Goal: Information Seeking & Learning: Check status

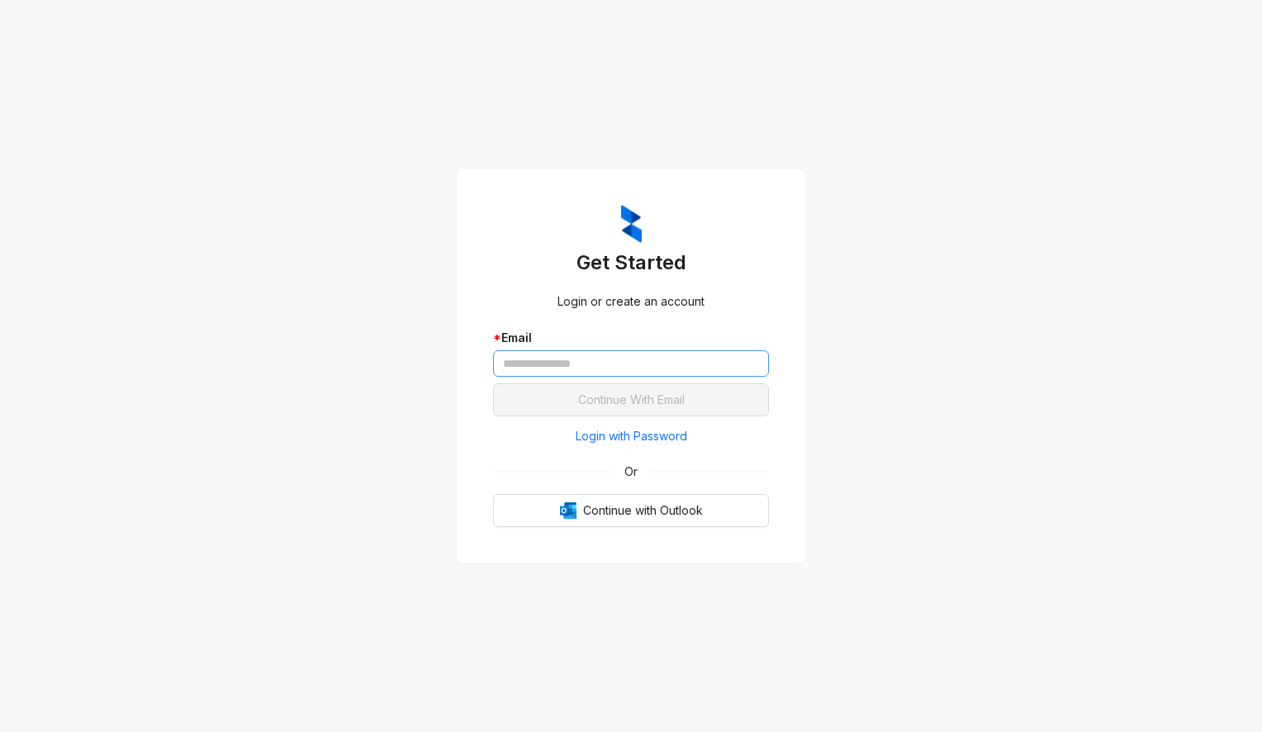
drag, startPoint x: 634, startPoint y: 343, endPoint x: 637, endPoint y: 357, distance: 14.3
click at [637, 355] on div "* Email" at bounding box center [631, 353] width 276 height 48
click at [638, 359] on input "text" at bounding box center [631, 363] width 276 height 26
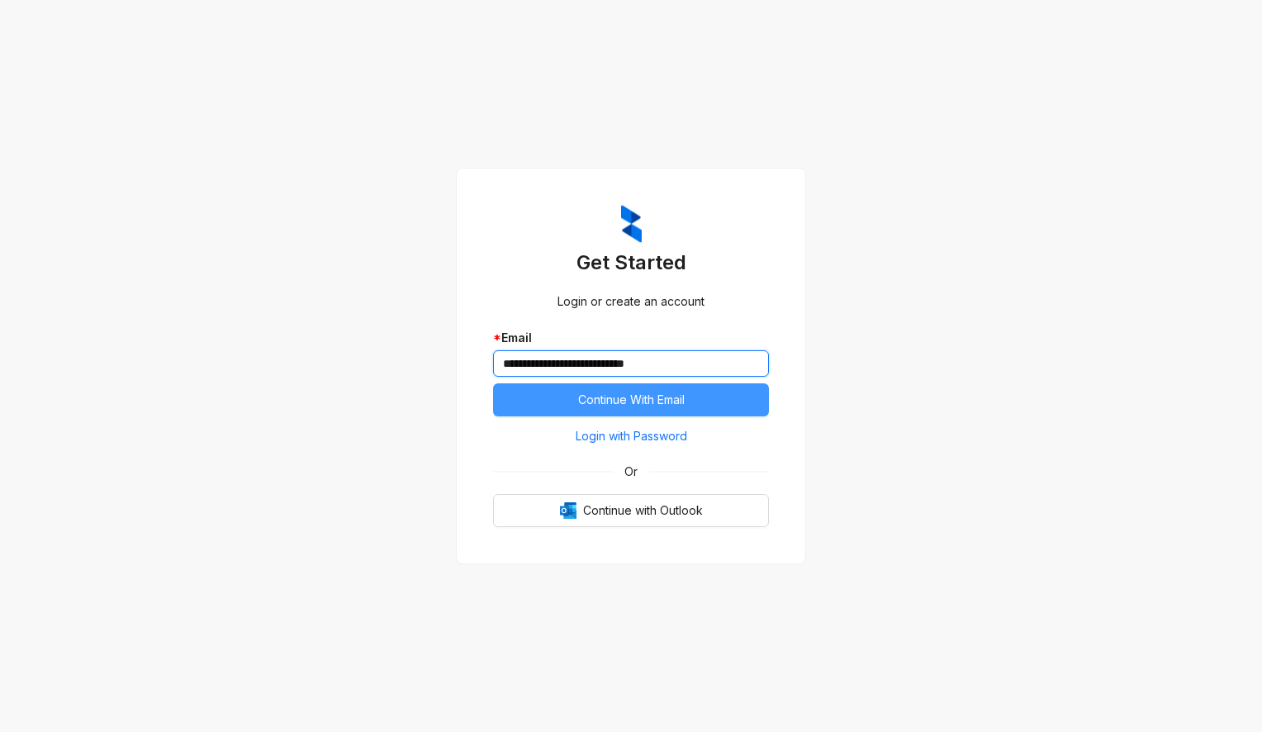
type input "**********"
click at [639, 415] on button "Continue With Email" at bounding box center [631, 399] width 276 height 33
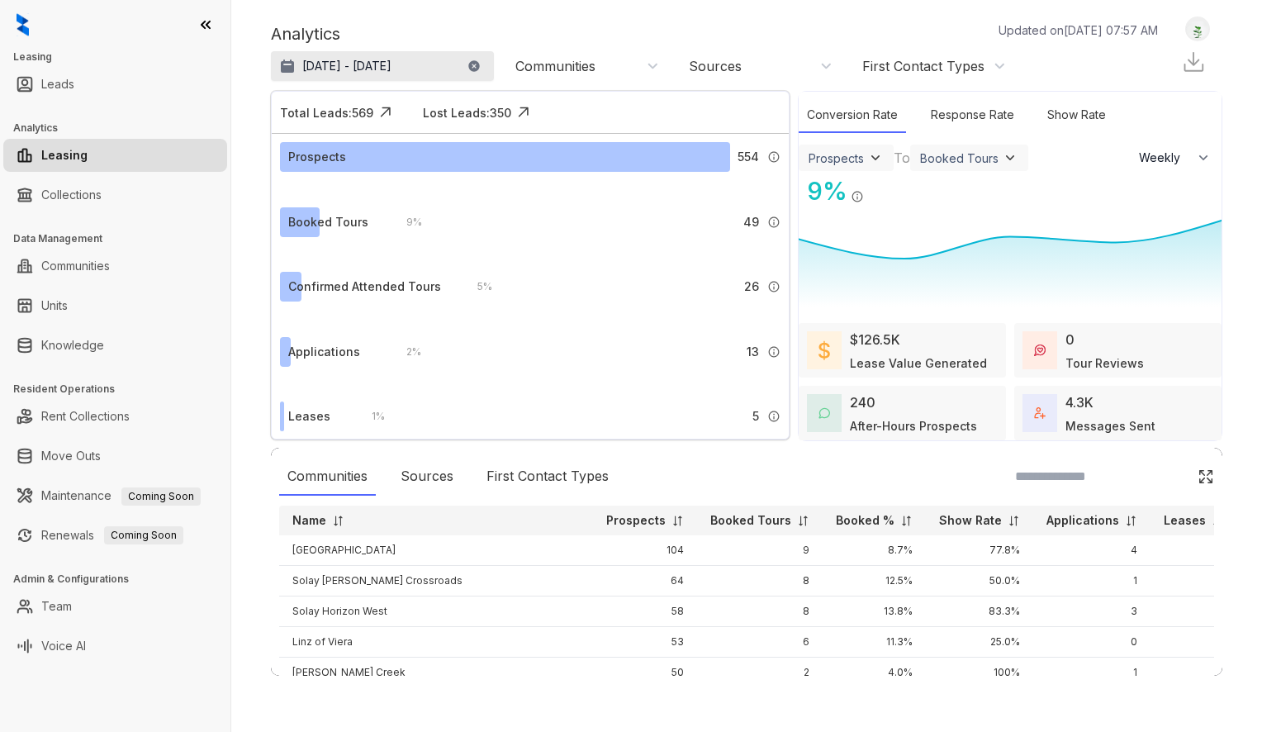
click at [392, 63] on p "[DATE] - [DATE]" at bounding box center [346, 66] width 89 height 17
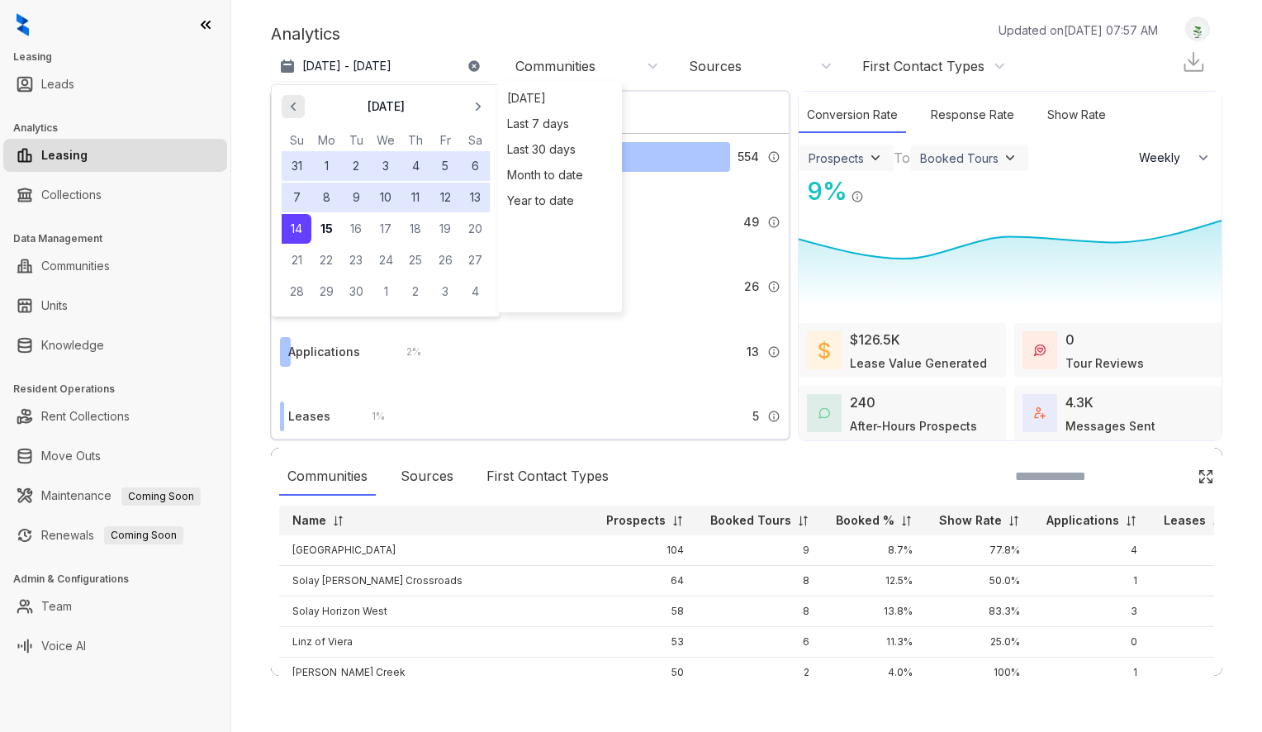
click at [283, 104] on span "button" at bounding box center [293, 106] width 26 height 26
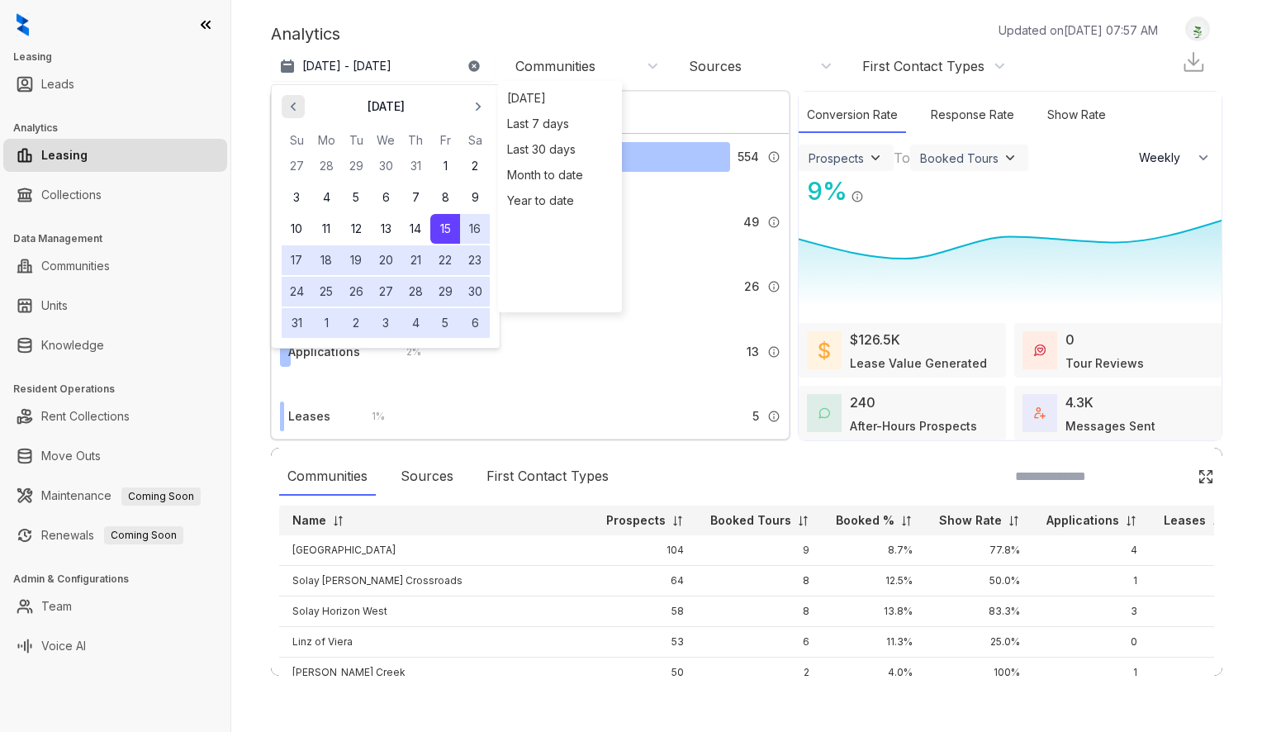
click at [283, 104] on span "button" at bounding box center [293, 106] width 26 height 26
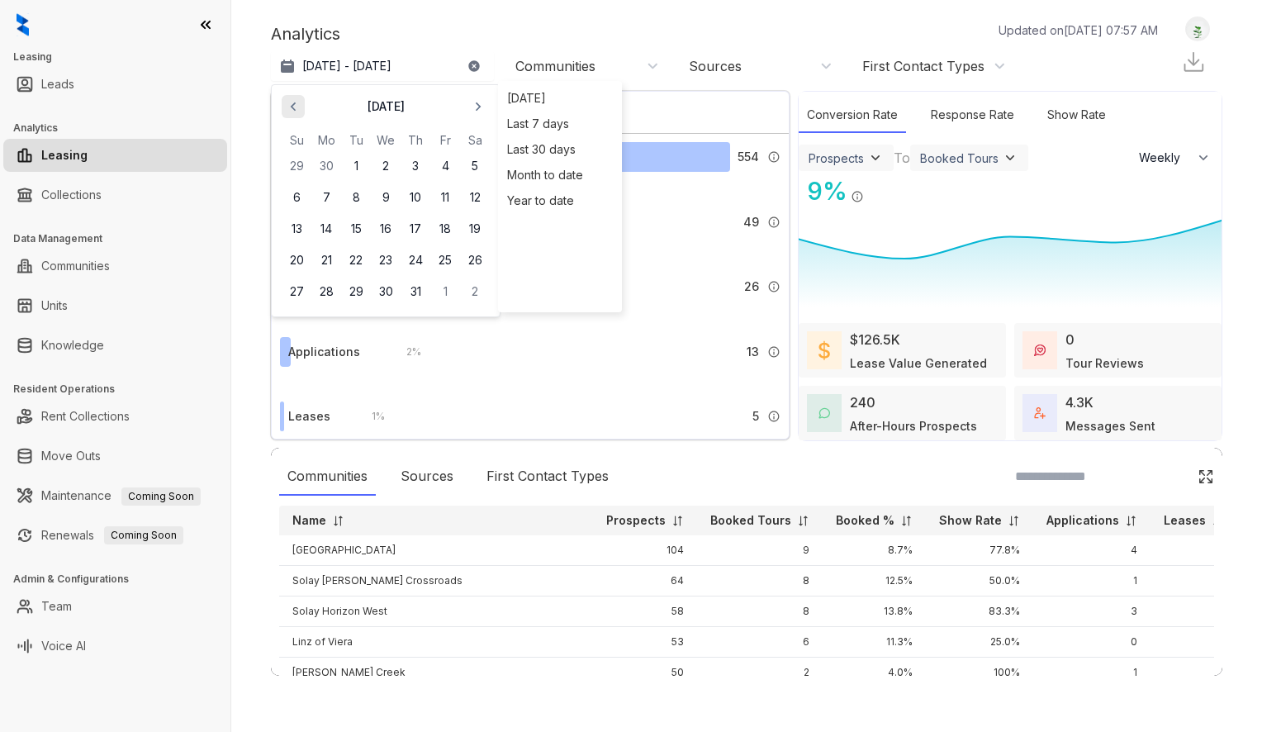
click at [283, 104] on span "button" at bounding box center [293, 106] width 26 height 26
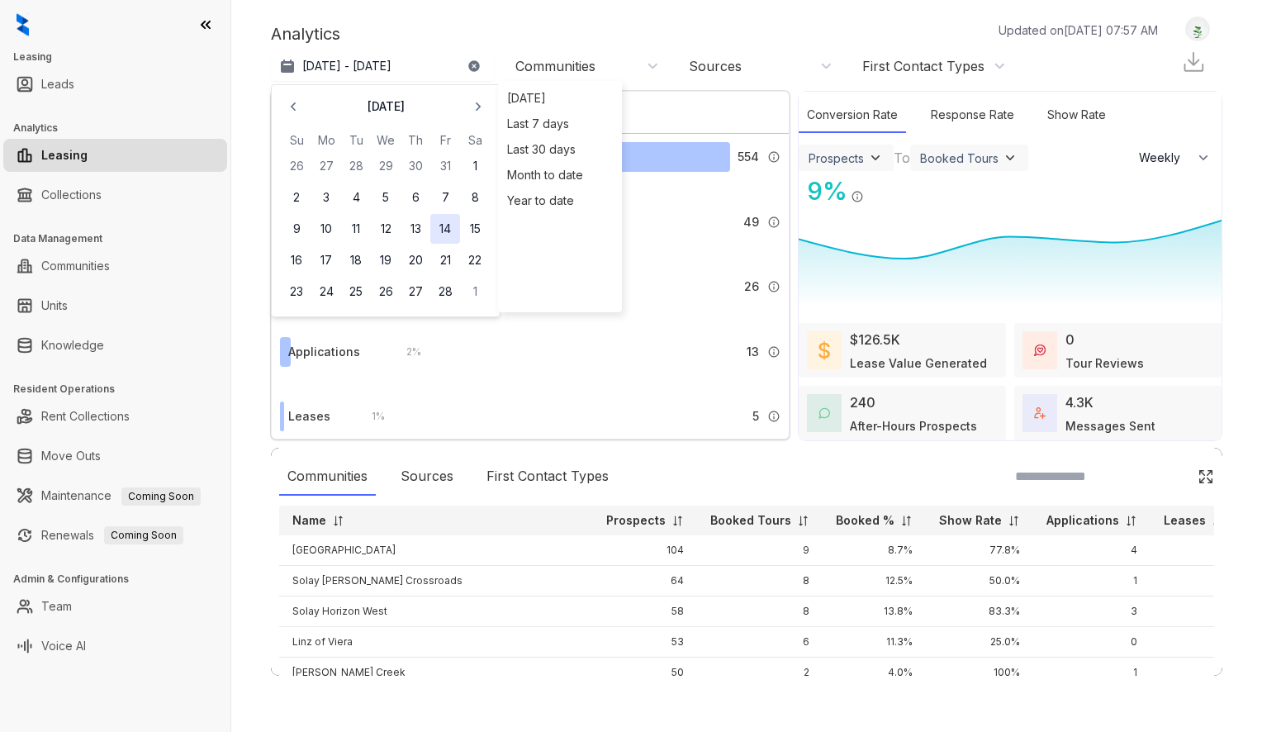
click at [450, 226] on button "14" at bounding box center [445, 229] width 30 height 30
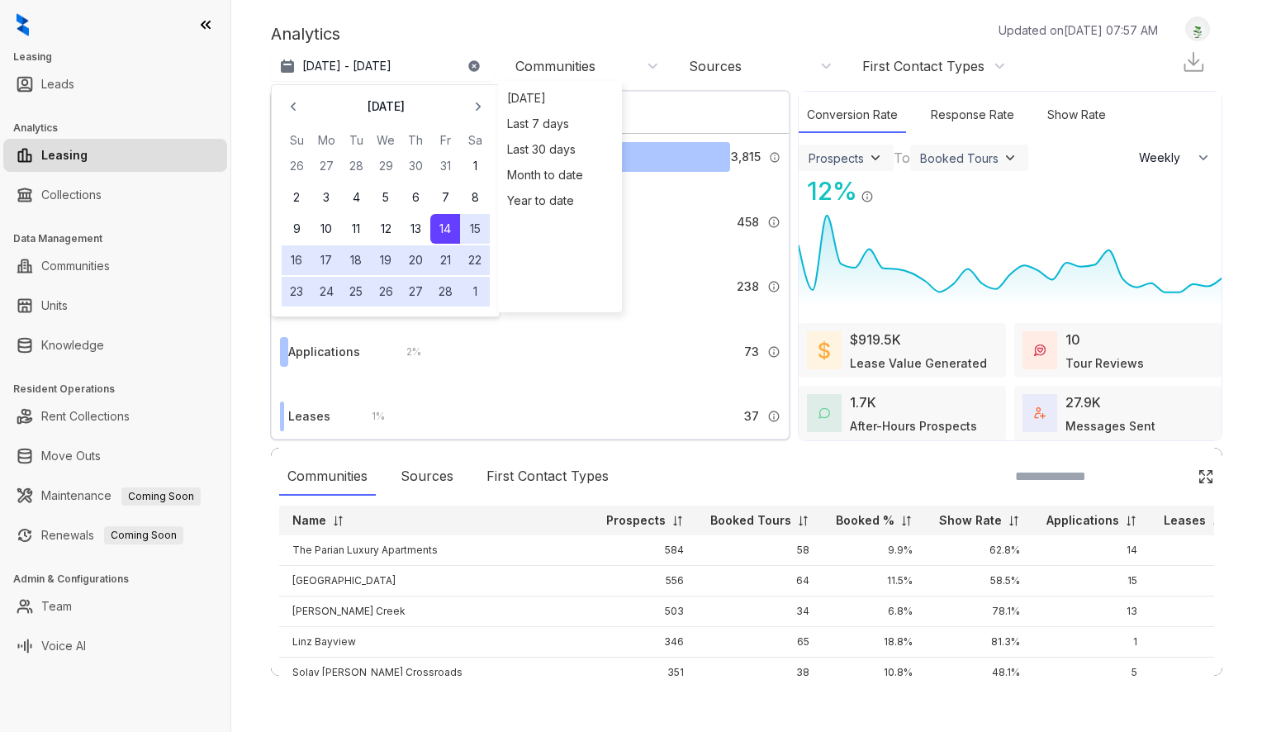
click at [588, 30] on div "Analytics Updated on [DATE] 07:57 AM" at bounding box center [723, 33] width 904 height 25
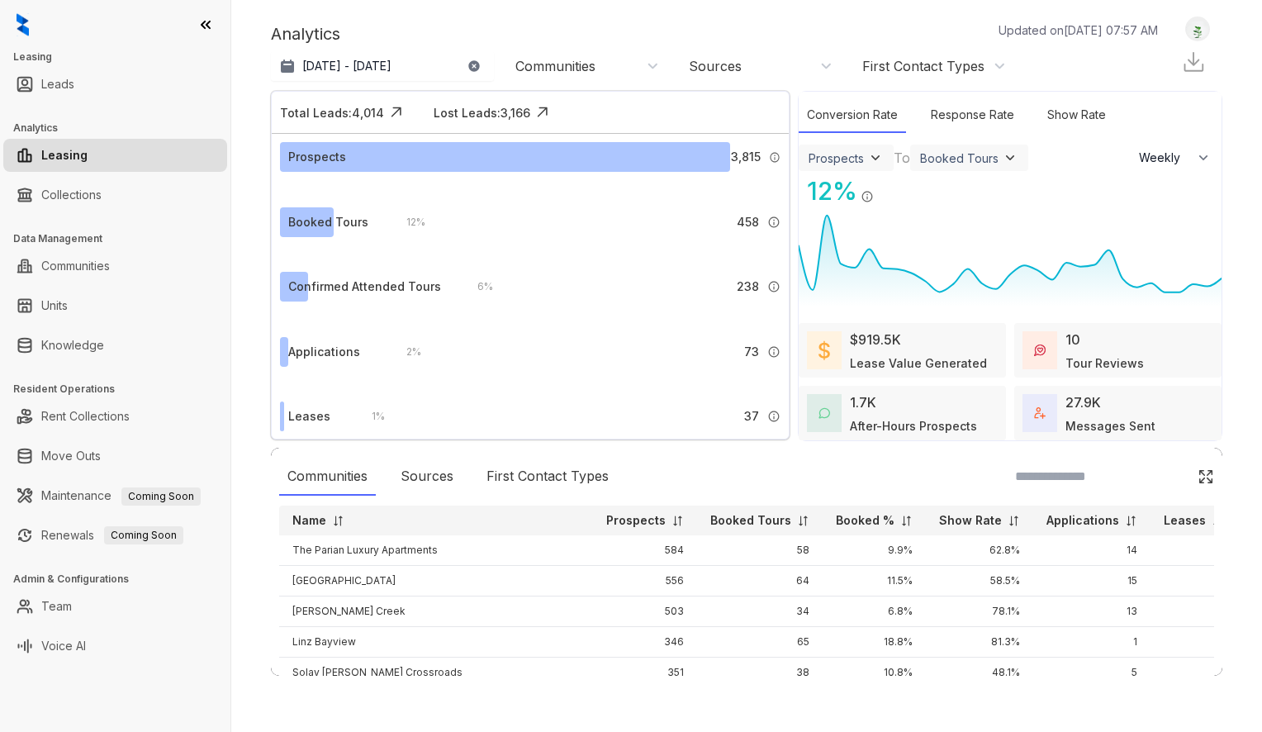
click at [1047, 525] on p "Applications" at bounding box center [1083, 520] width 73 height 17
click at [1047, 521] on p "Applications" at bounding box center [1083, 520] width 73 height 17
click at [863, 154] on div "Prospects" at bounding box center [846, 158] width 75 height 17
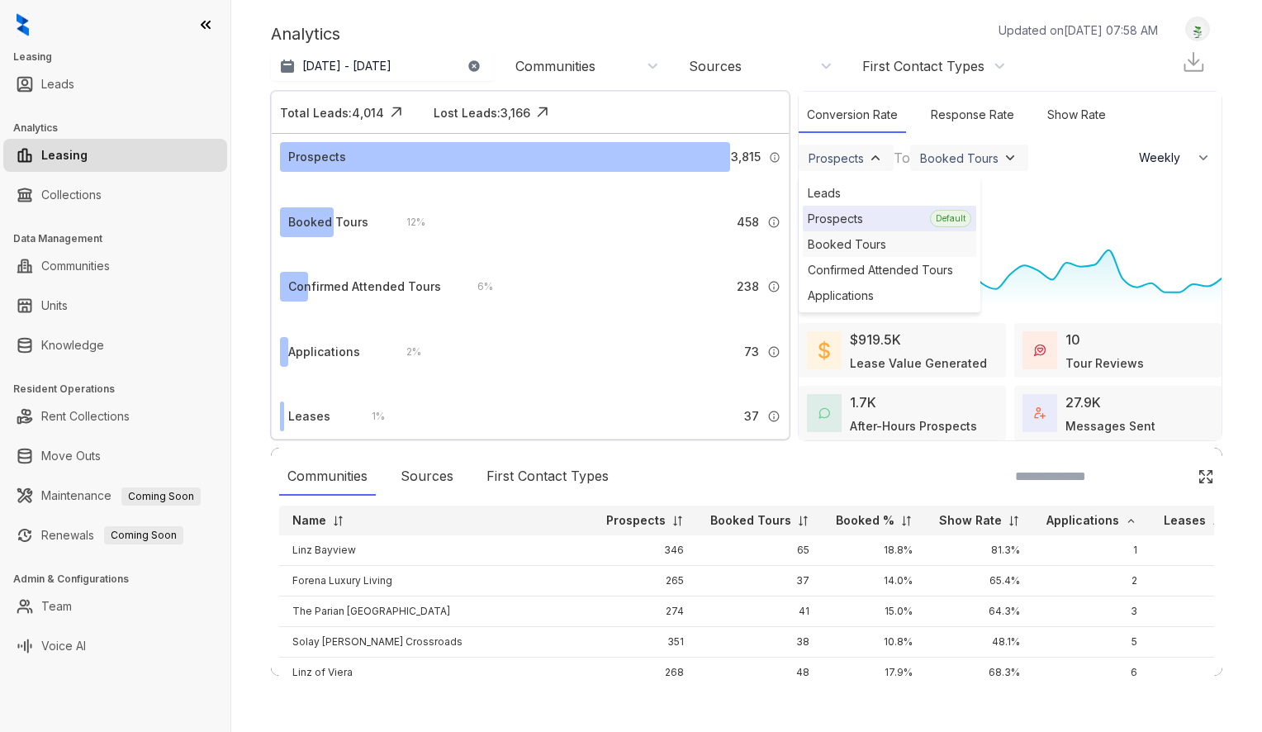
click at [848, 240] on div "Booked Tours" at bounding box center [889, 244] width 173 height 26
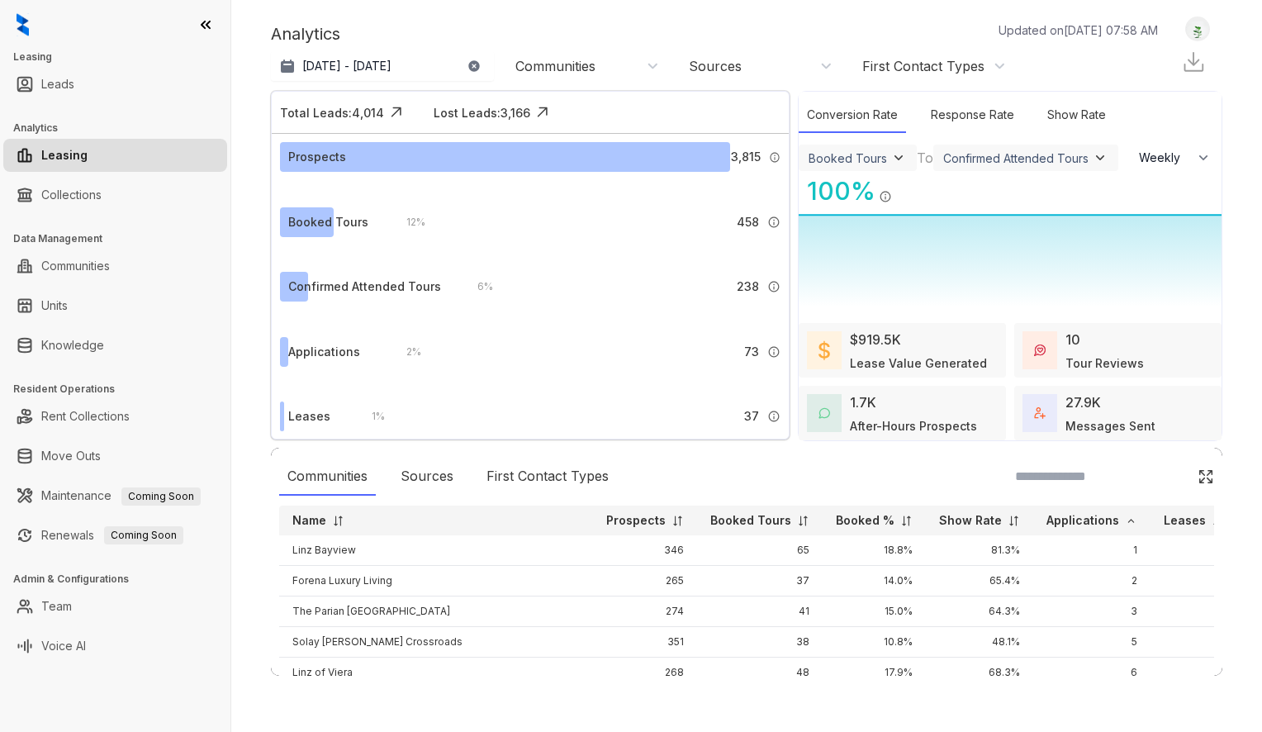
click at [972, 163] on div "Confirmed Attended Tours" at bounding box center [1015, 158] width 145 height 14
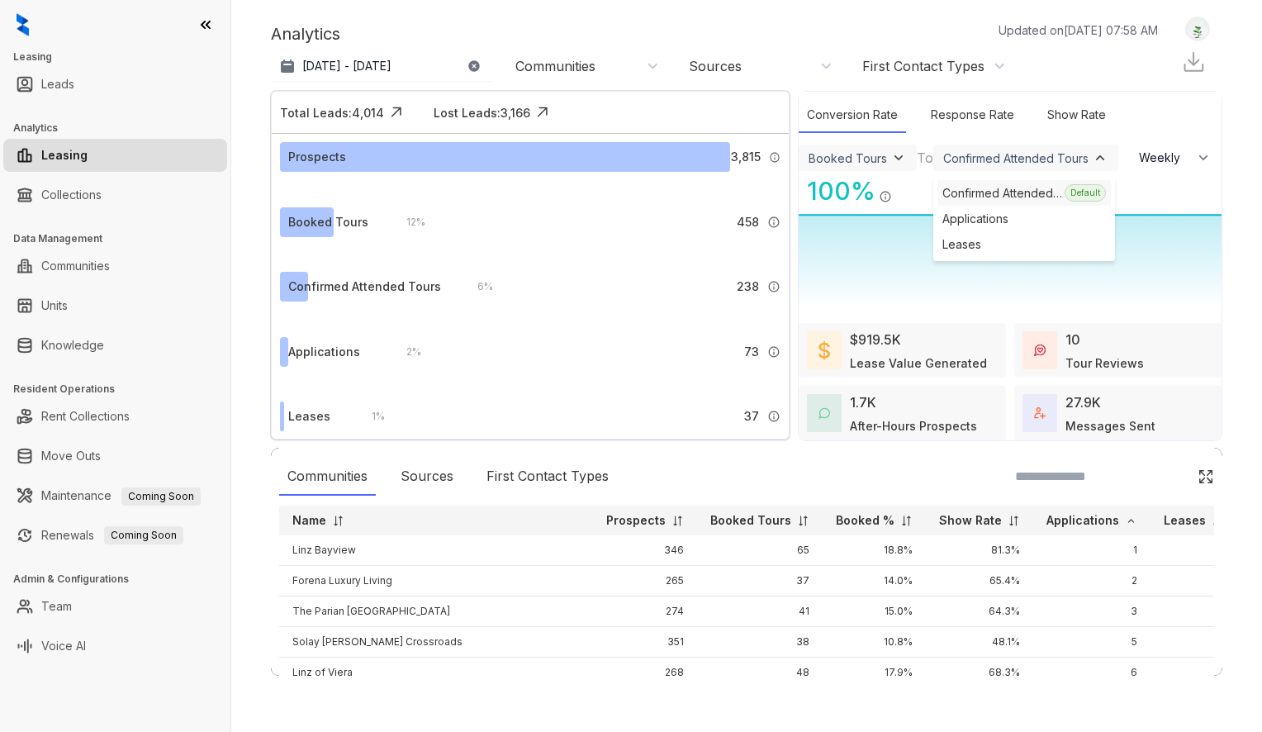
click at [975, 193] on div "Confirmed Attended Tours" at bounding box center [1004, 192] width 122 height 17
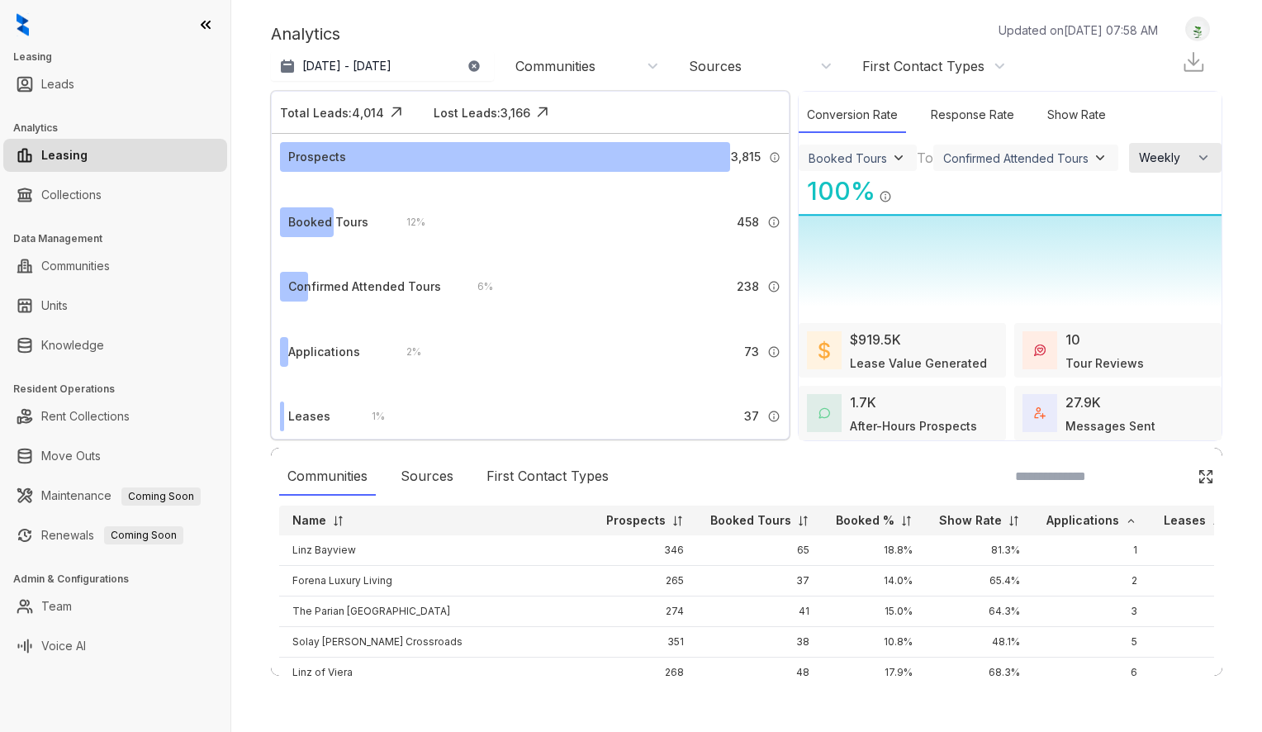
click at [1178, 161] on span "Weekly" at bounding box center [1164, 158] width 50 height 17
click at [1172, 218] on span "Monthly" at bounding box center [1159, 226] width 43 height 17
select select "*******"
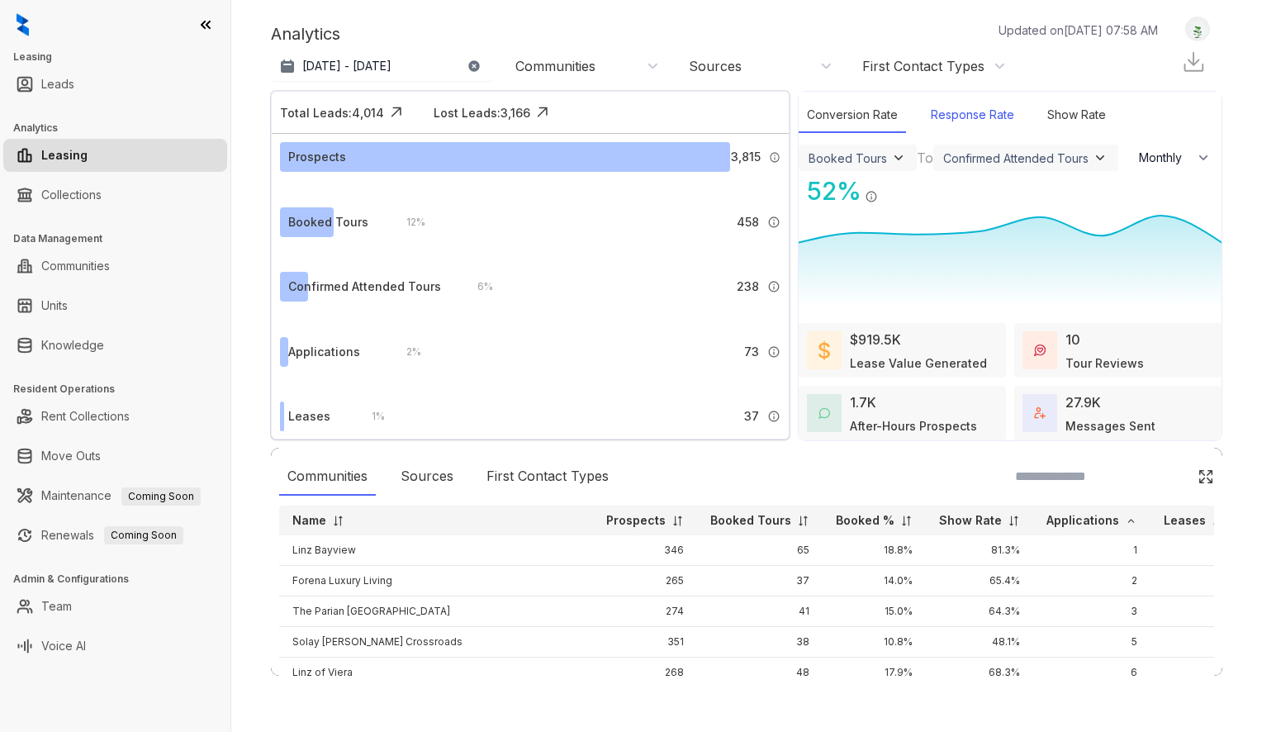
click at [953, 120] on div "Response Rate" at bounding box center [973, 115] width 100 height 36
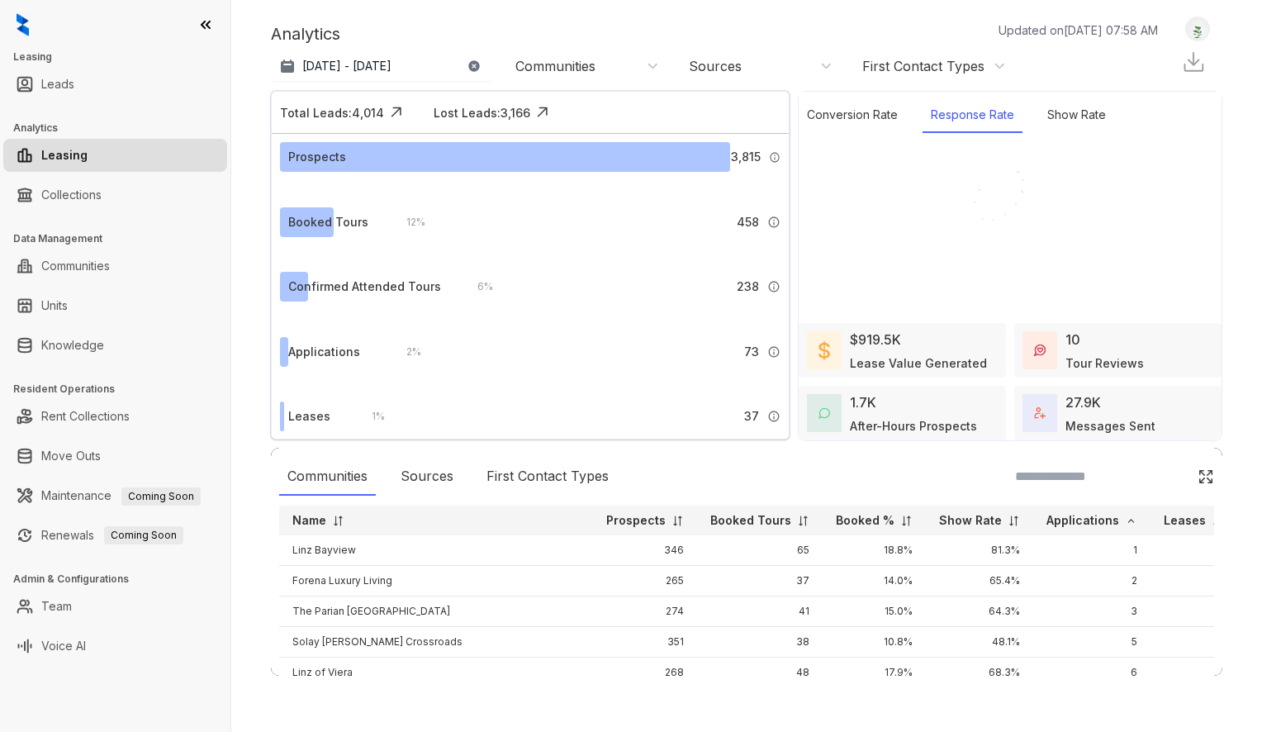
select select "*******"
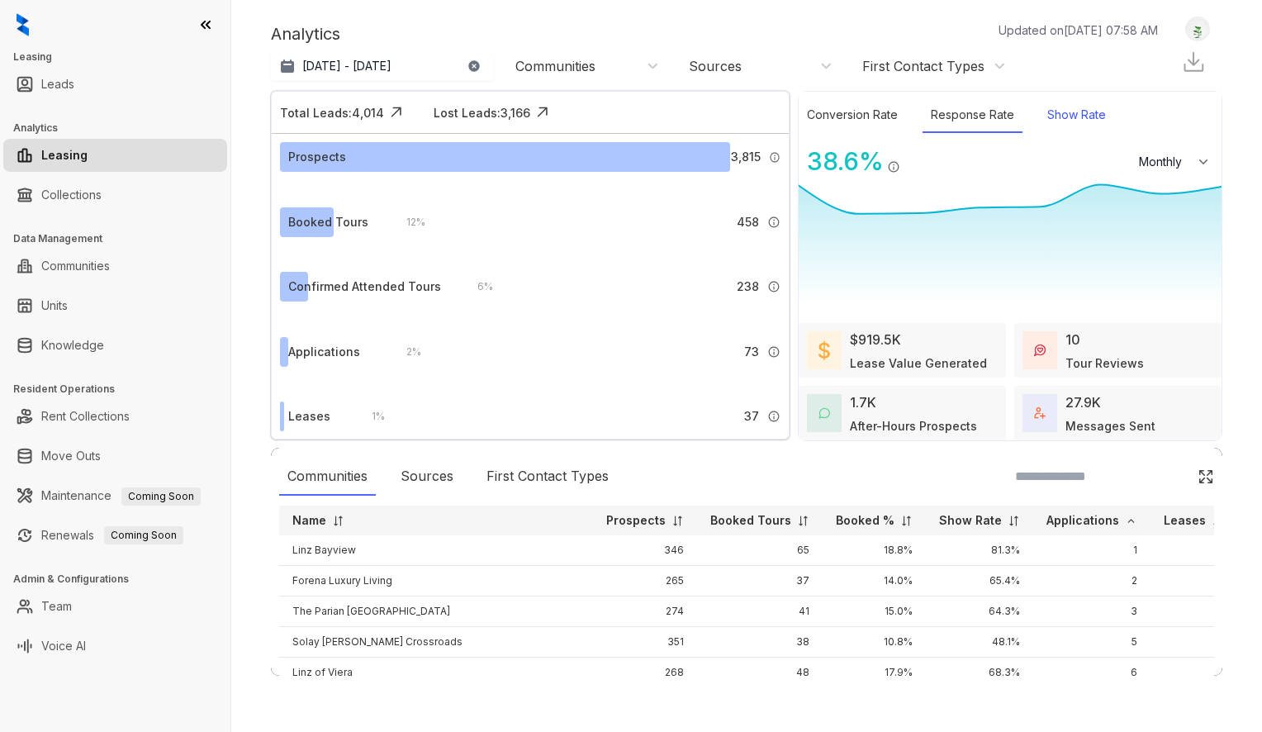
click at [1094, 110] on div "Show Rate" at bounding box center [1076, 115] width 75 height 36
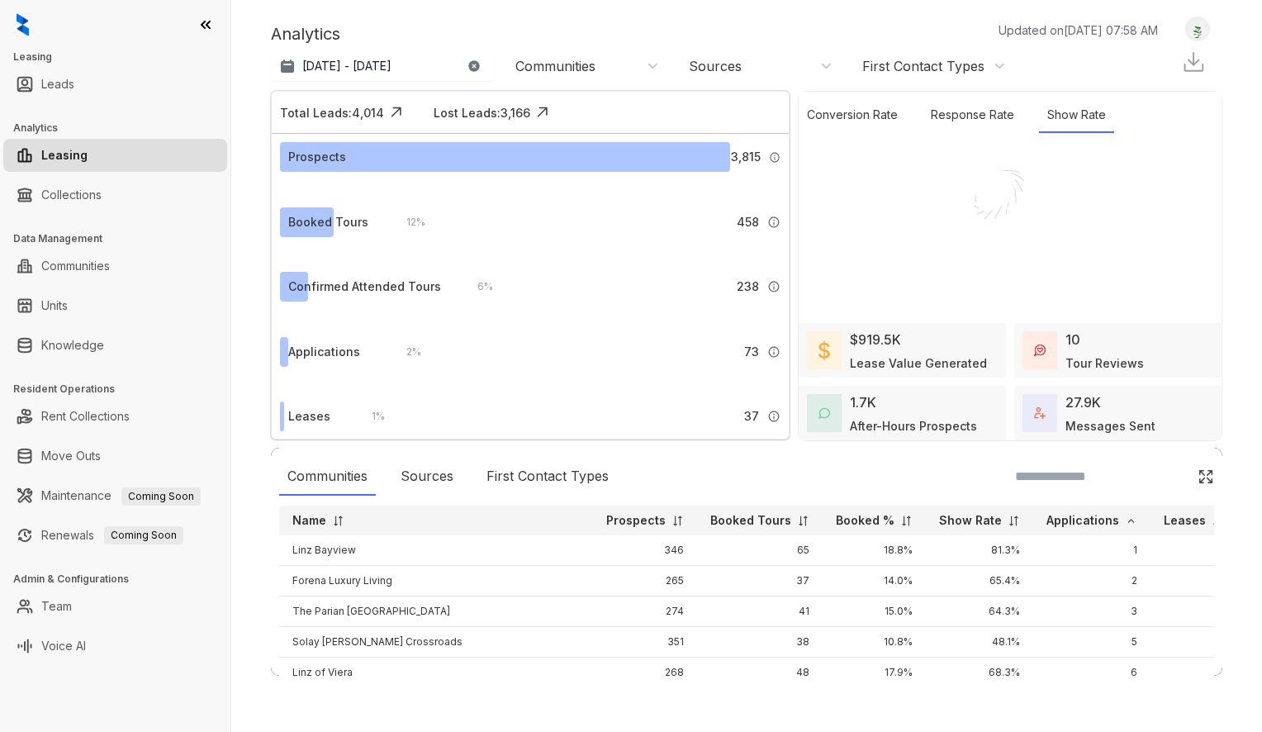
select select "*******"
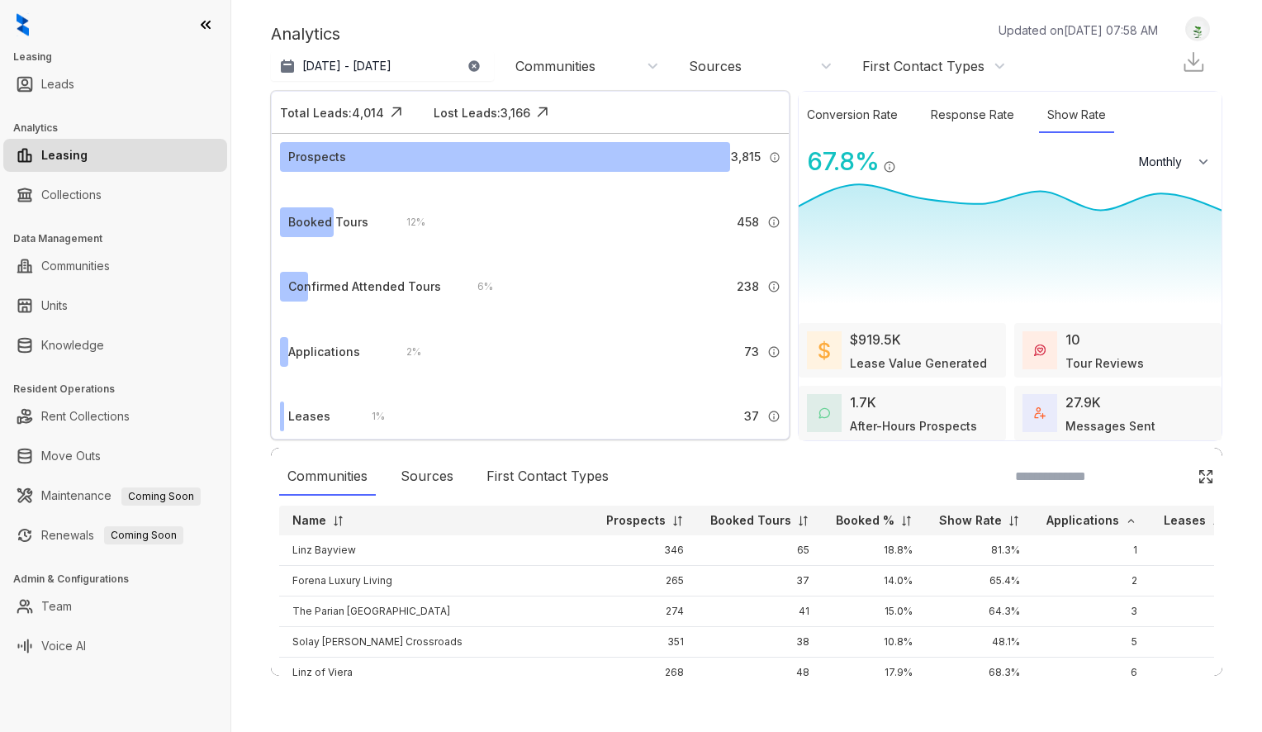
click at [919, 423] on div "After-Hours Prospects" at bounding box center [913, 425] width 127 height 17
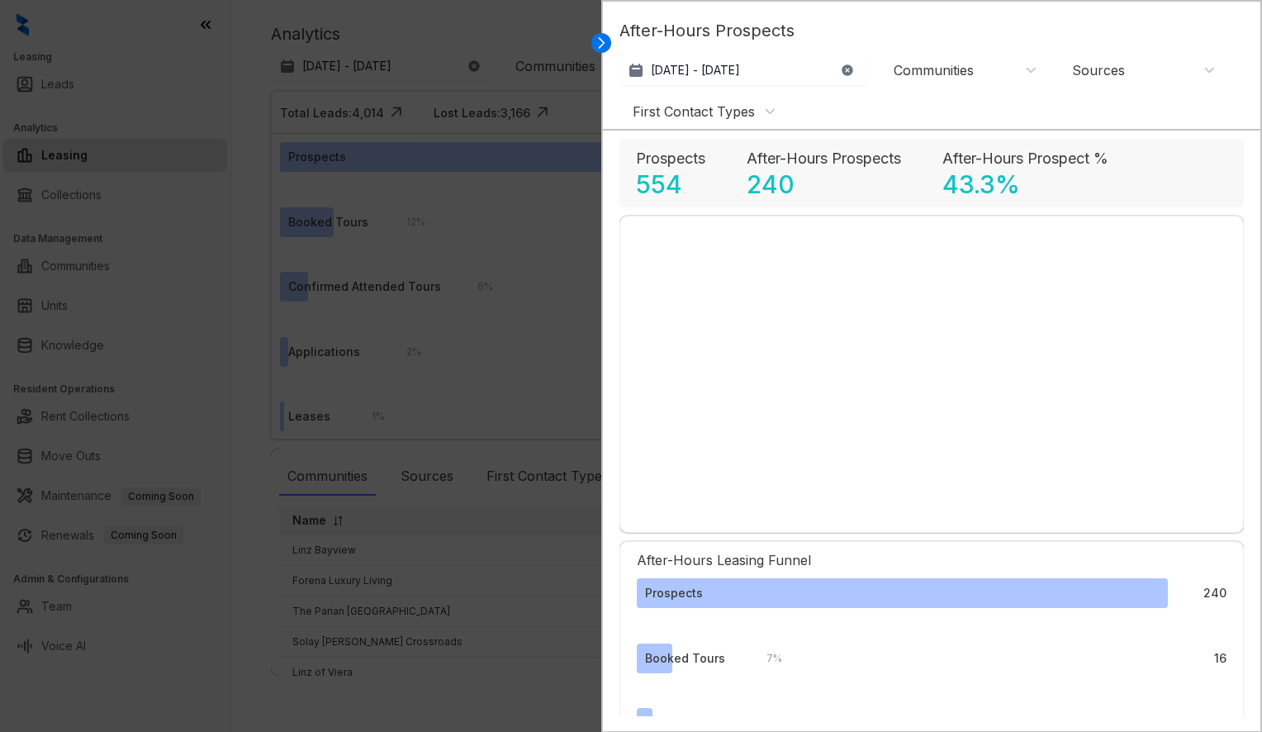
select select "******"
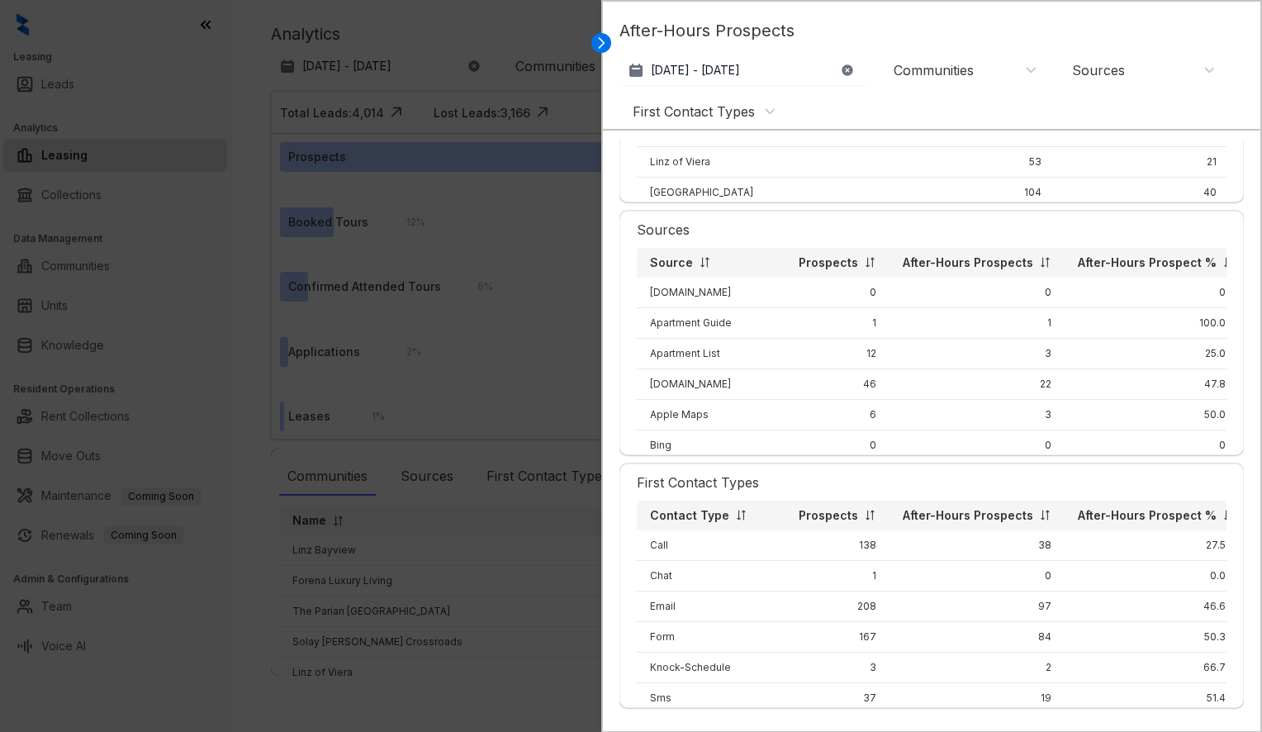
scroll to position [953, 0]
click at [608, 44] on icon at bounding box center [601, 43] width 17 height 17
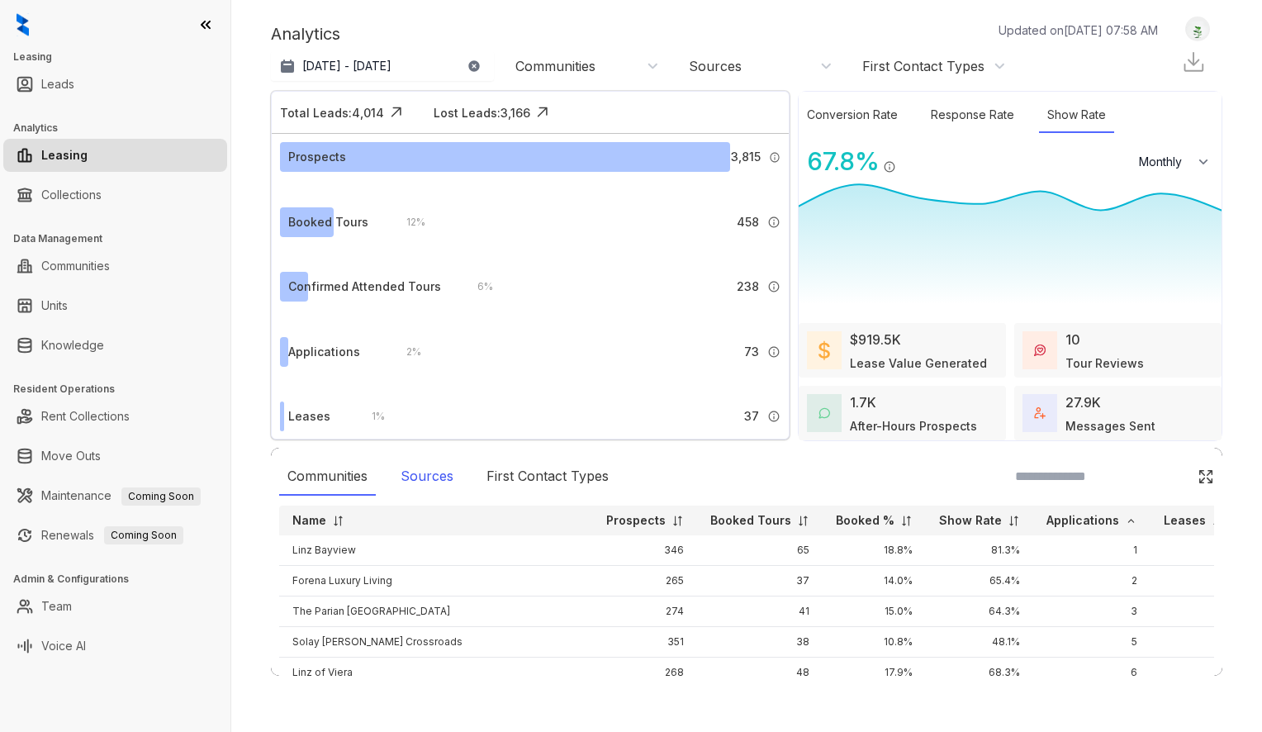
click at [435, 475] on div "Sources" at bounding box center [426, 477] width 69 height 38
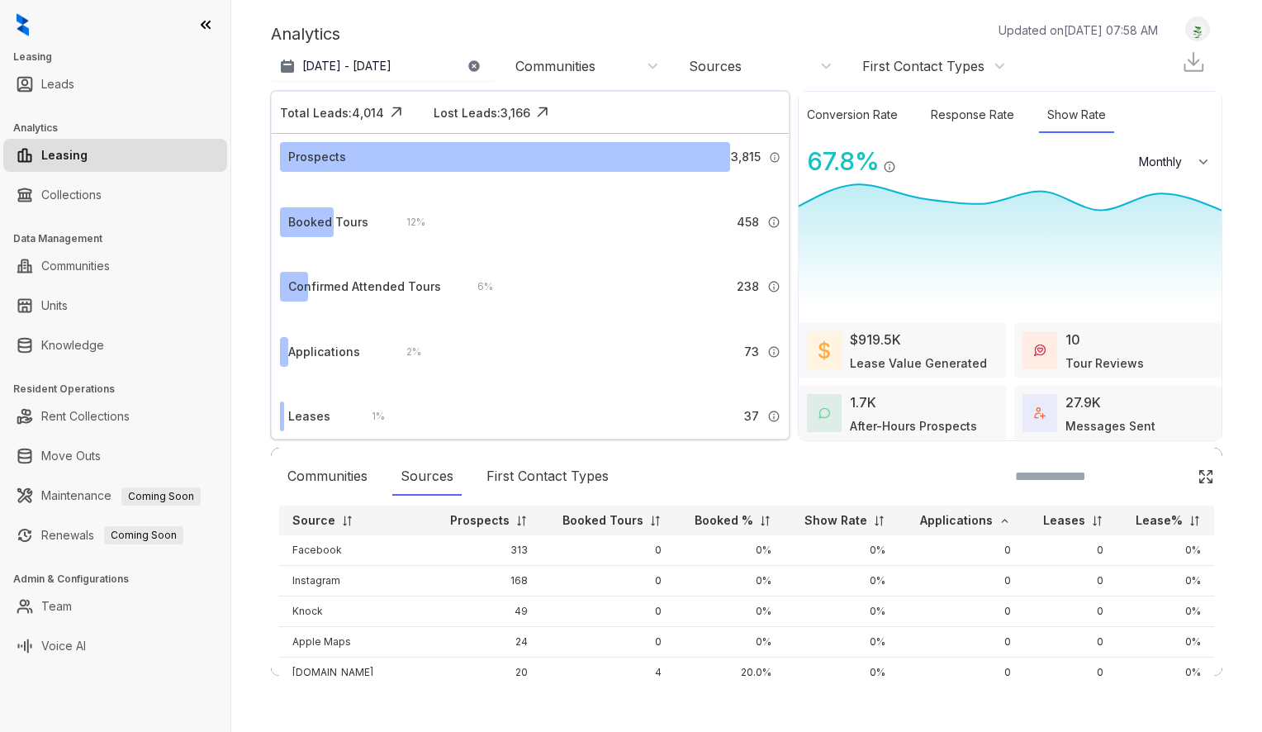
click at [975, 523] on p "Applications" at bounding box center [956, 520] width 73 height 17
click at [976, 516] on p "Applications" at bounding box center [956, 519] width 73 height 17
click at [976, 516] on p "Applications" at bounding box center [956, 518] width 73 height 17
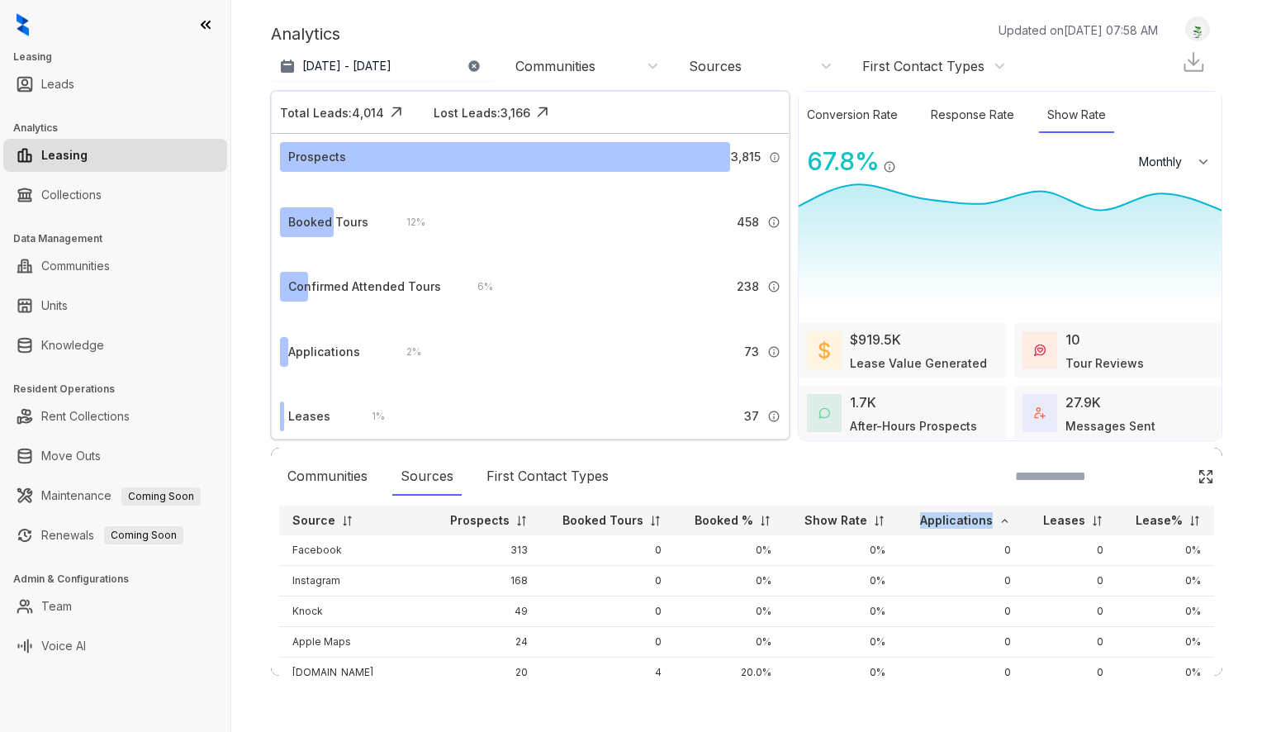
scroll to position [3, 0]
click at [976, 516] on p "Applications" at bounding box center [956, 517] width 73 height 17
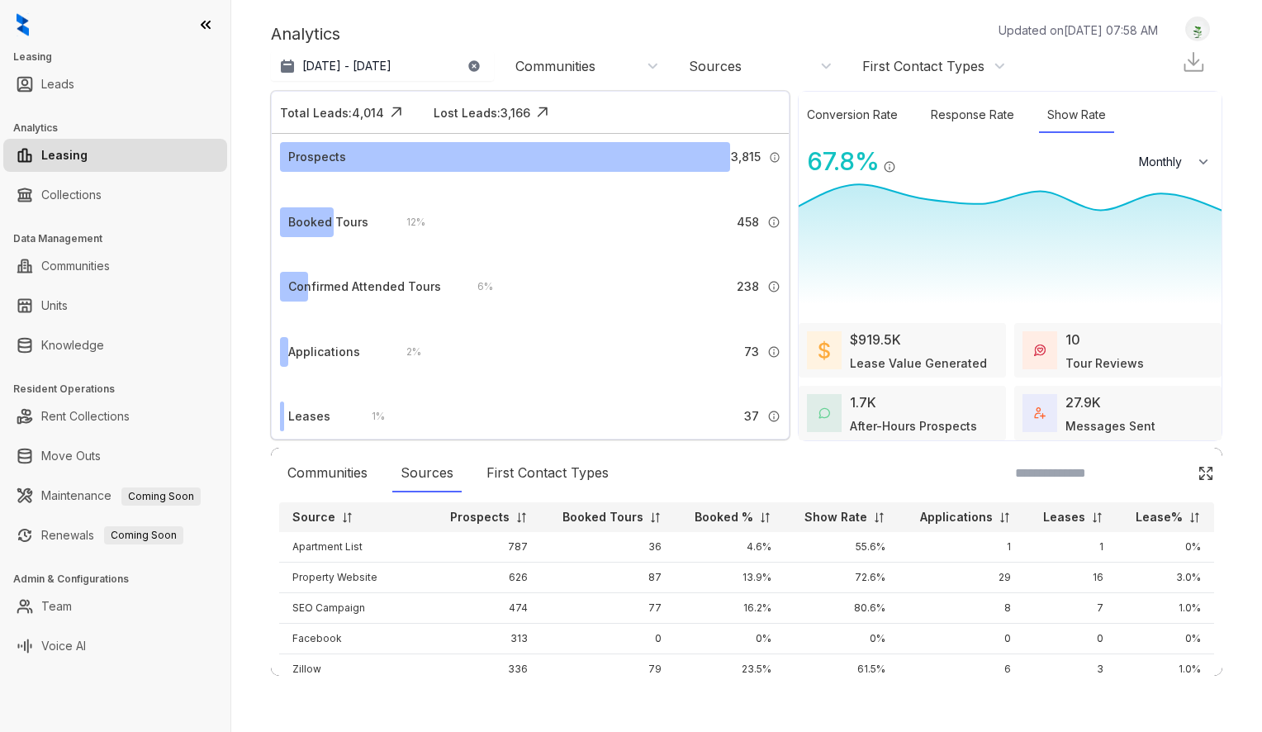
scroll to position [0, 0]
click at [952, 520] on p "Applications" at bounding box center [956, 520] width 73 height 17
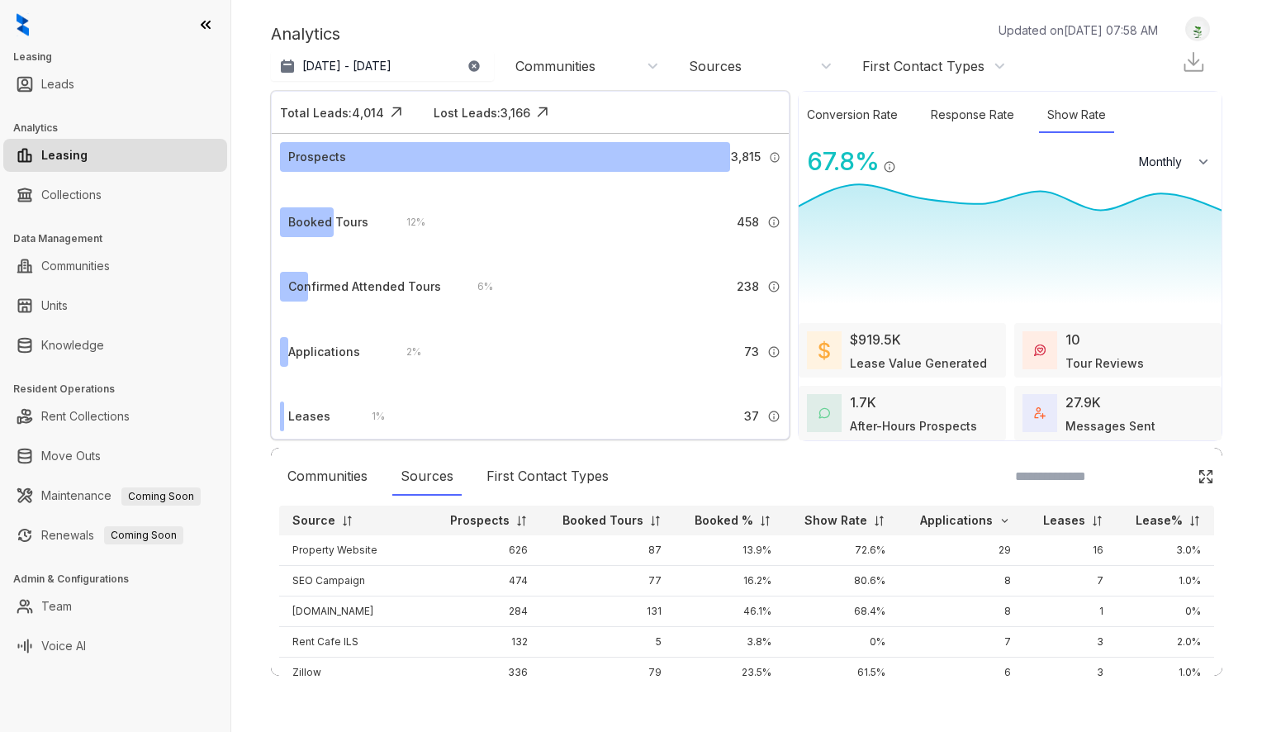
click at [567, 63] on div "Communities" at bounding box center [555, 66] width 80 height 18
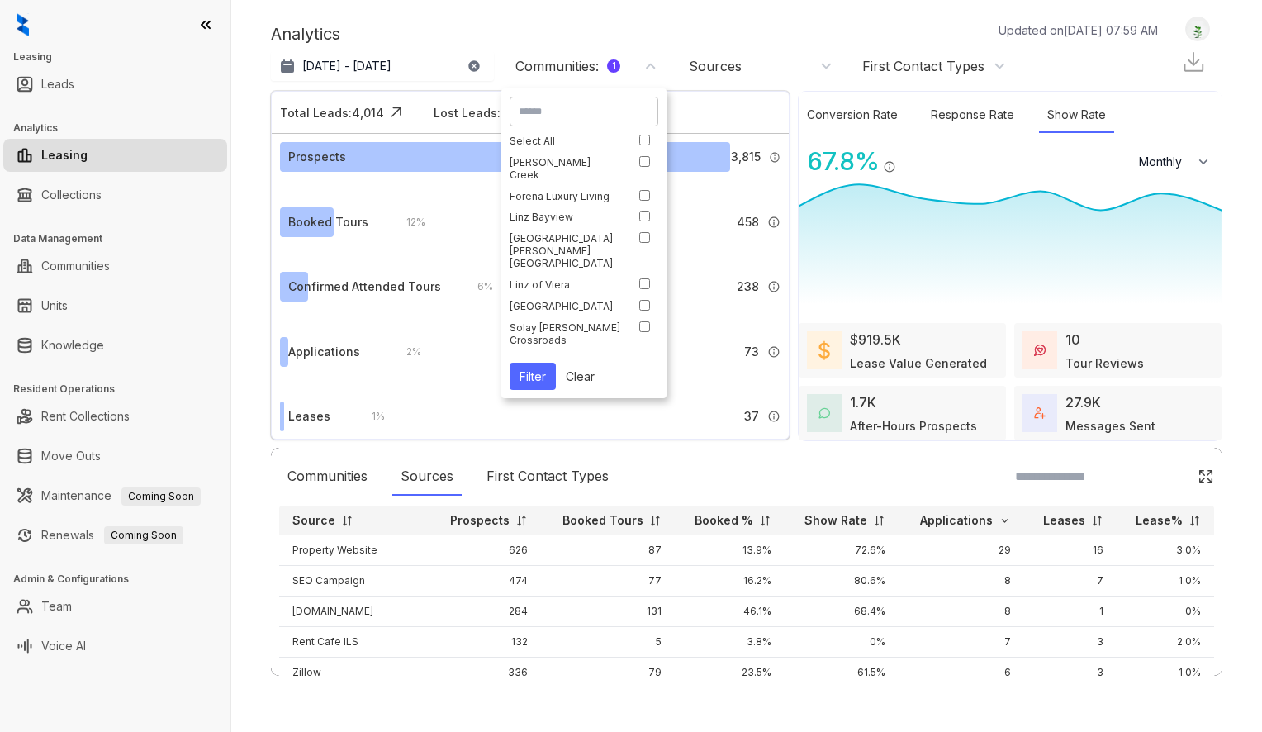
click at [539, 379] on button "Filter" at bounding box center [533, 376] width 46 height 27
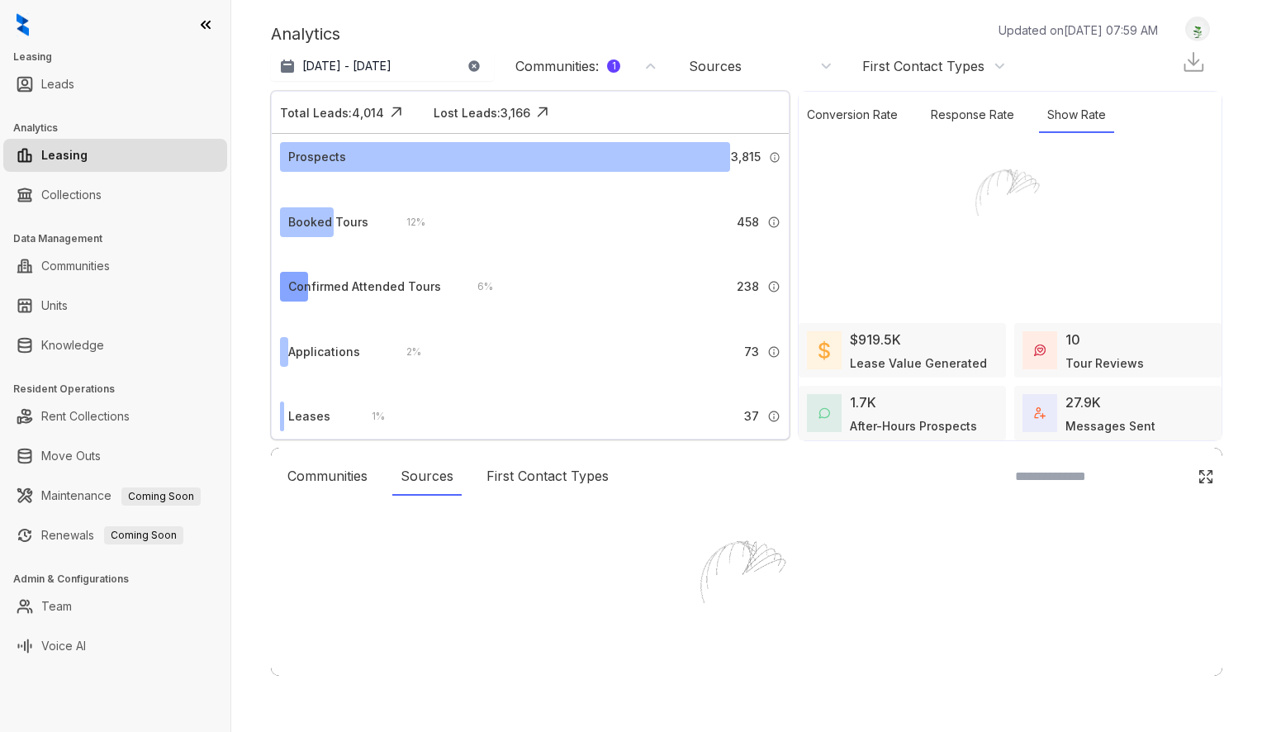
select select "*******"
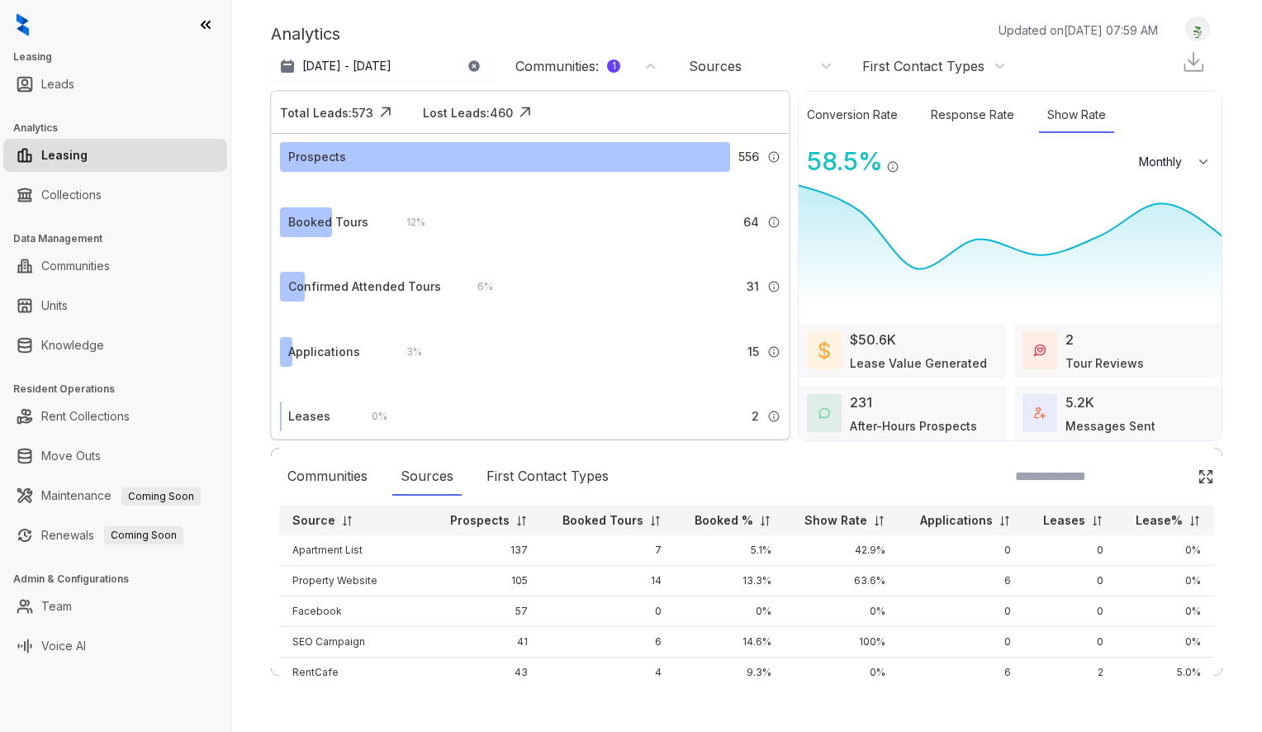
click at [956, 521] on p "Applications" at bounding box center [956, 520] width 73 height 17
click at [966, 521] on p "Applications" at bounding box center [956, 520] width 73 height 17
click at [1014, 523] on th "Applications" at bounding box center [961, 521] width 125 height 30
click at [1011, 521] on img at bounding box center [1005, 521] width 12 height 12
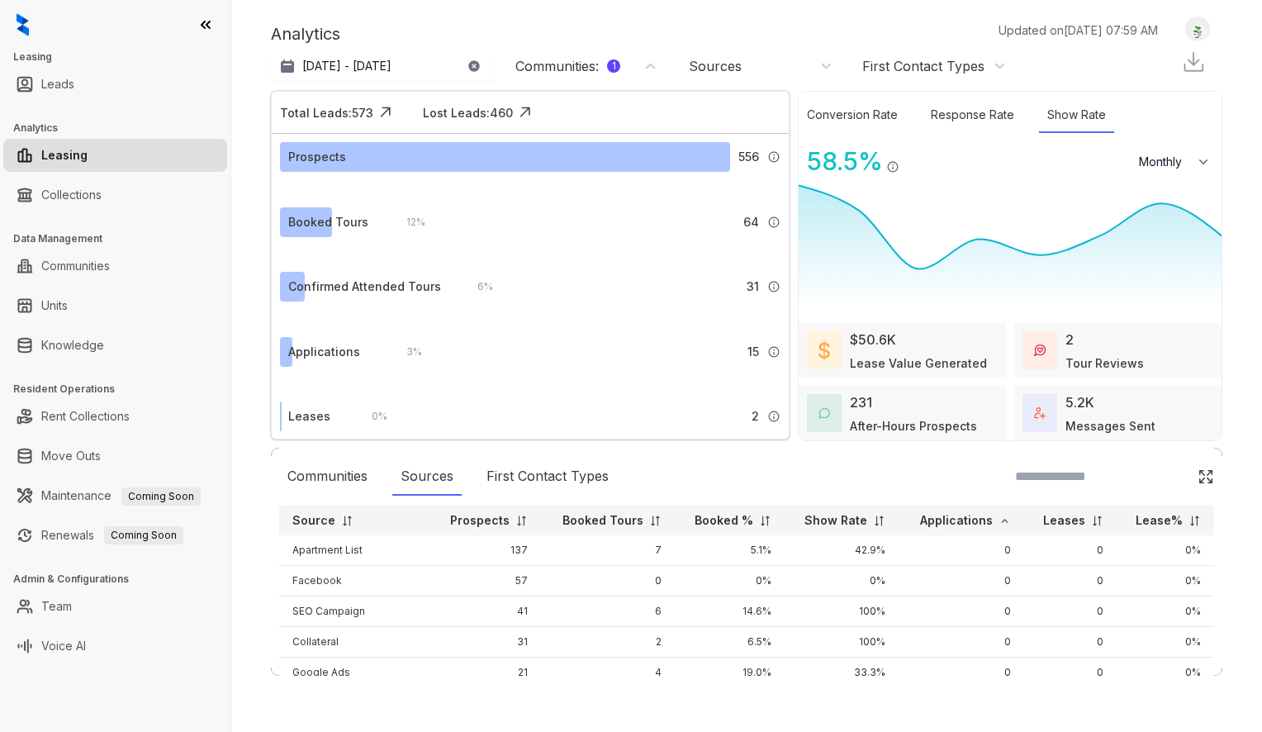
click at [1011, 521] on img at bounding box center [1005, 521] width 12 height 12
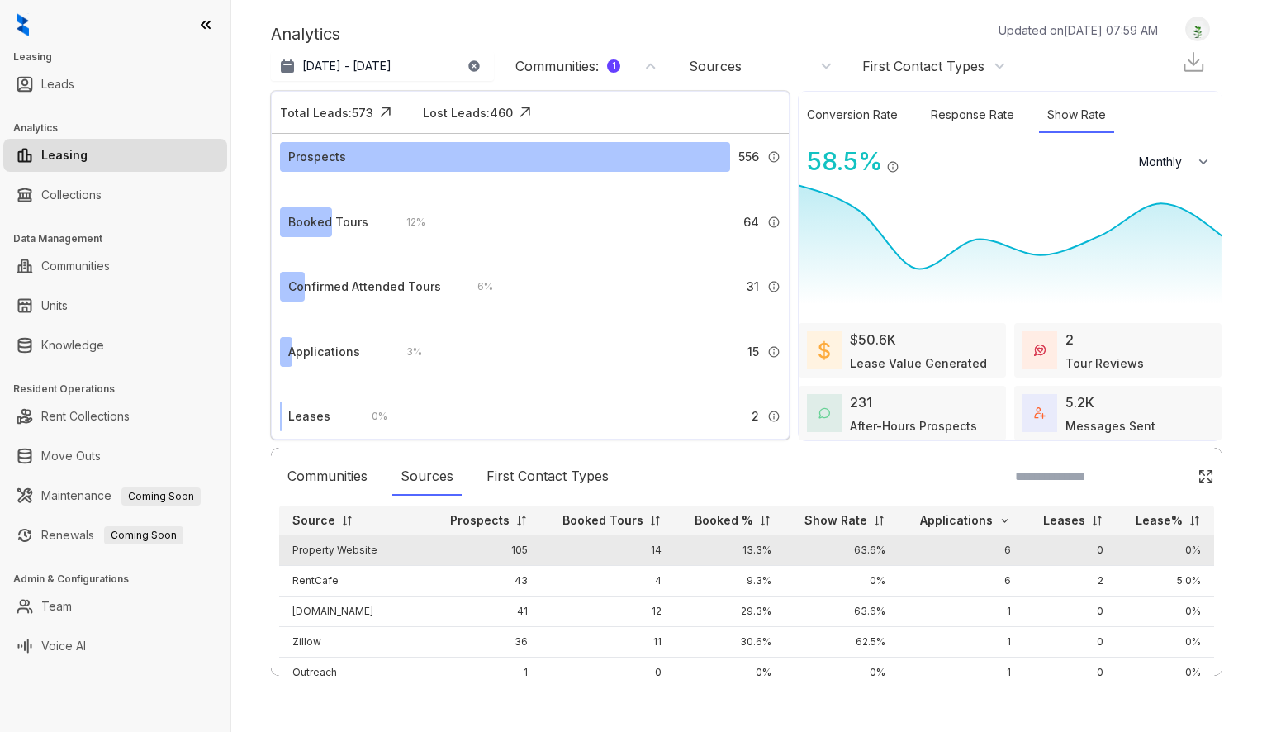
click at [330, 548] on td "Property Website" at bounding box center [354, 550] width 150 height 31
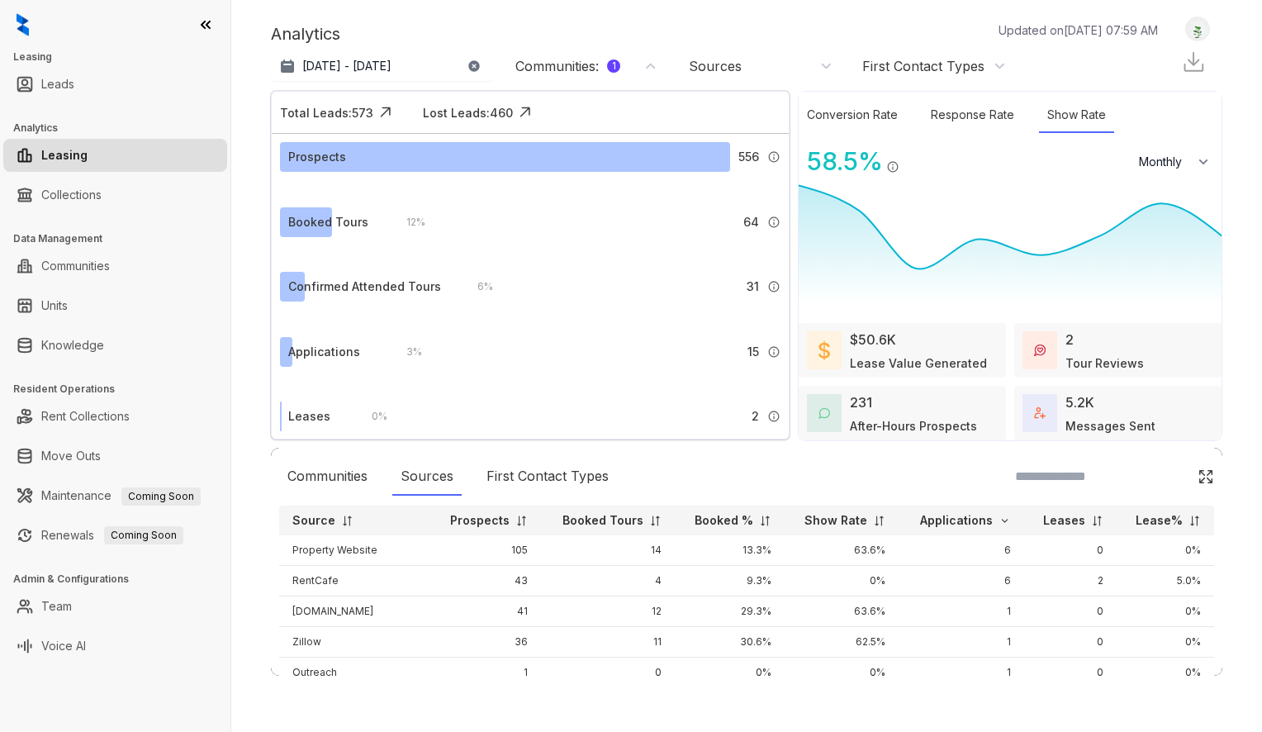
click at [603, 64] on div "Communities : 1" at bounding box center [567, 66] width 105 height 18
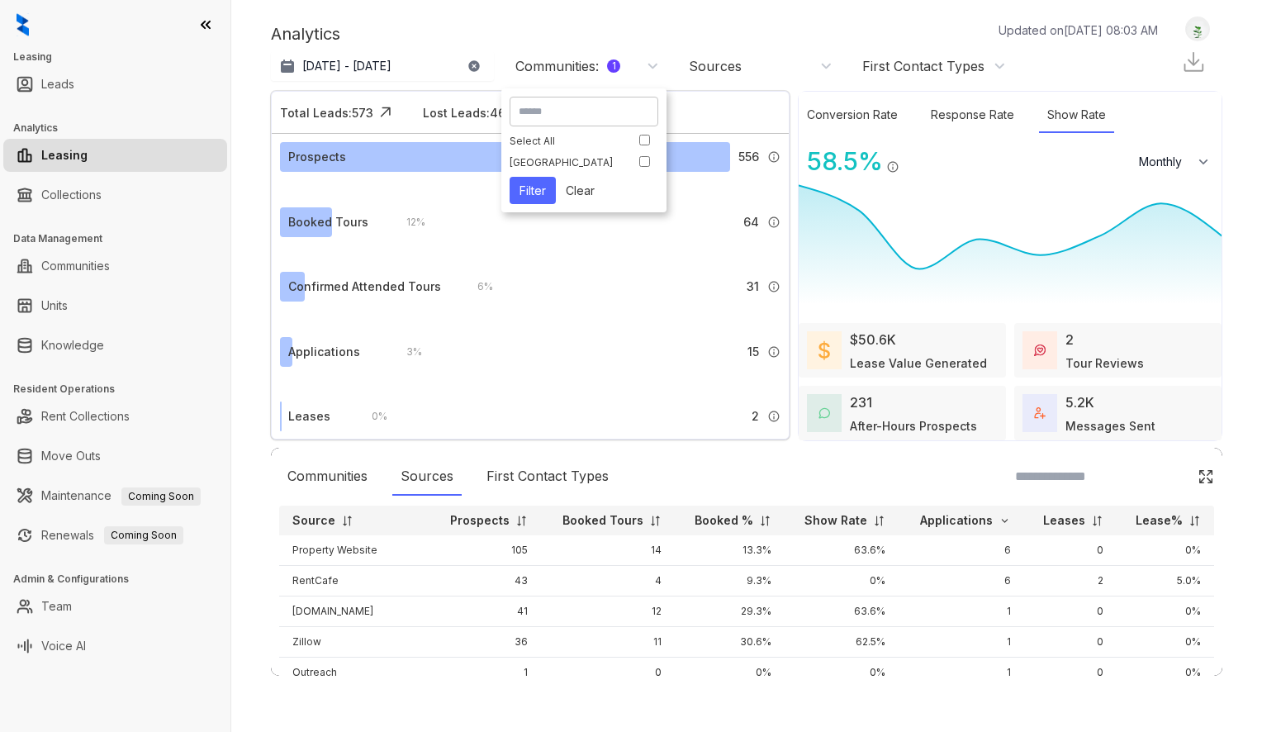
click at [638, 136] on div "Select All" at bounding box center [580, 141] width 140 height 12
click at [574, 190] on button "Clear" at bounding box center [580, 190] width 49 height 27
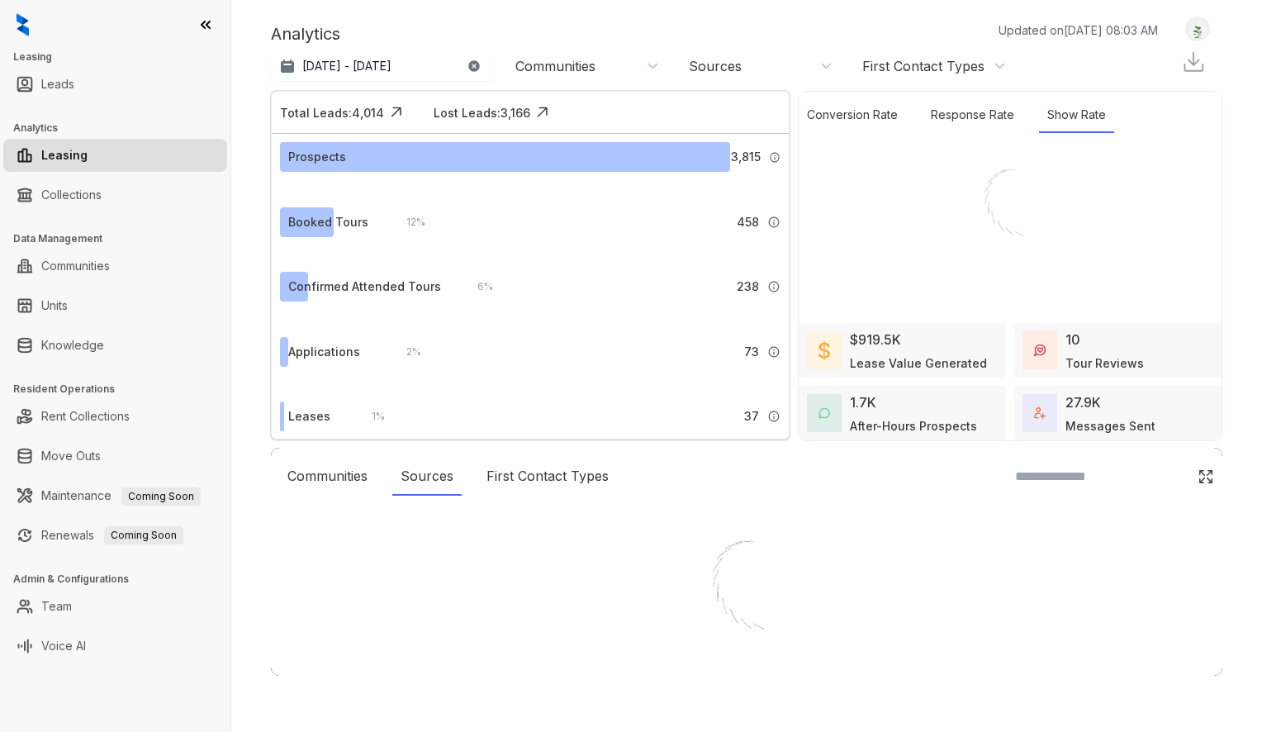
select select "*******"
